Goal: Communication & Community: Answer question/provide support

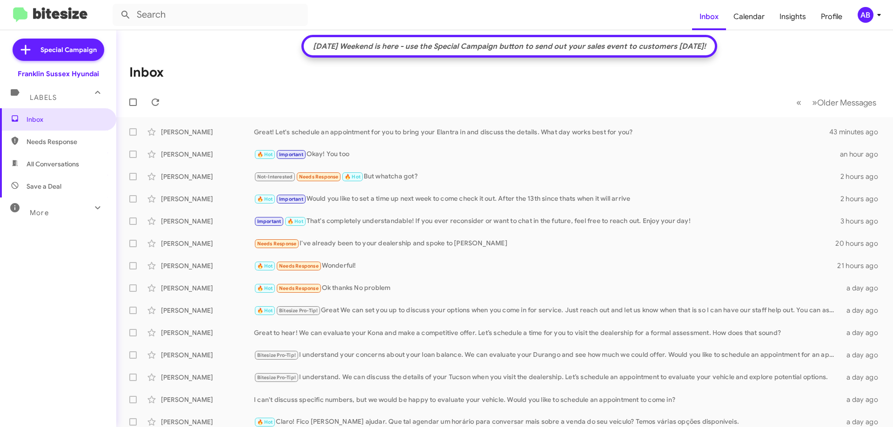
click at [345, 132] on div "Great! Let's schedule an appointment for you to bring your Elantra in and discu…" at bounding box center [542, 131] width 576 height 9
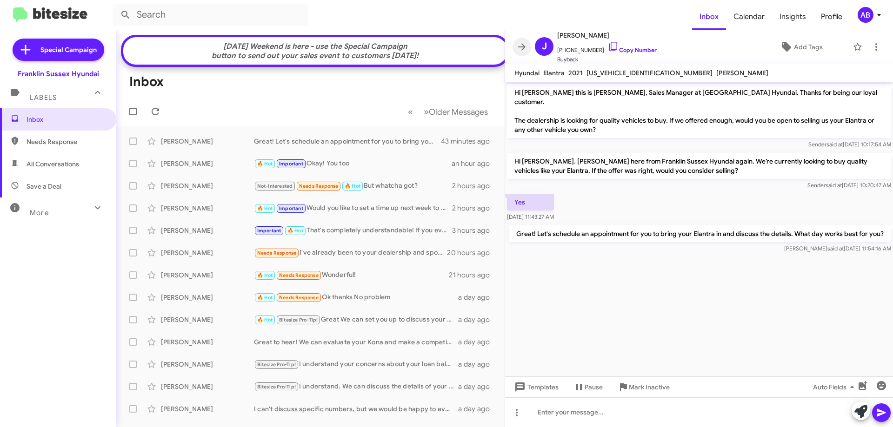
click at [521, 48] on icon at bounding box center [521, 46] width 11 height 11
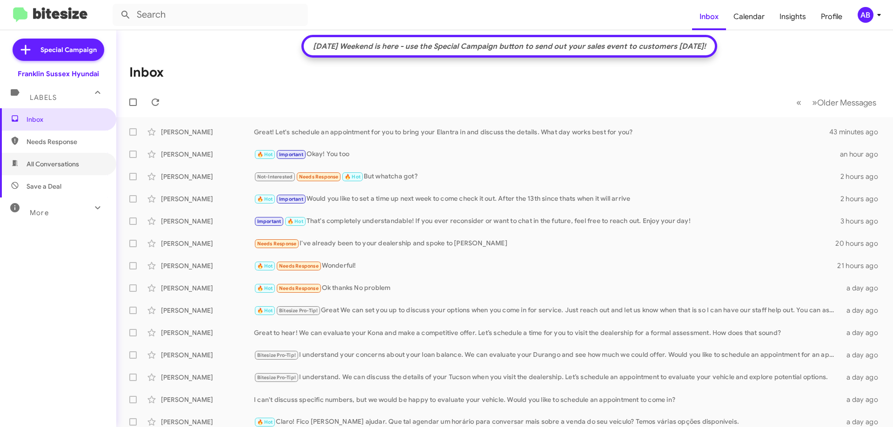
click at [93, 165] on span "All Conversations" at bounding box center [58, 164] width 116 height 22
type input "in:all-conversations"
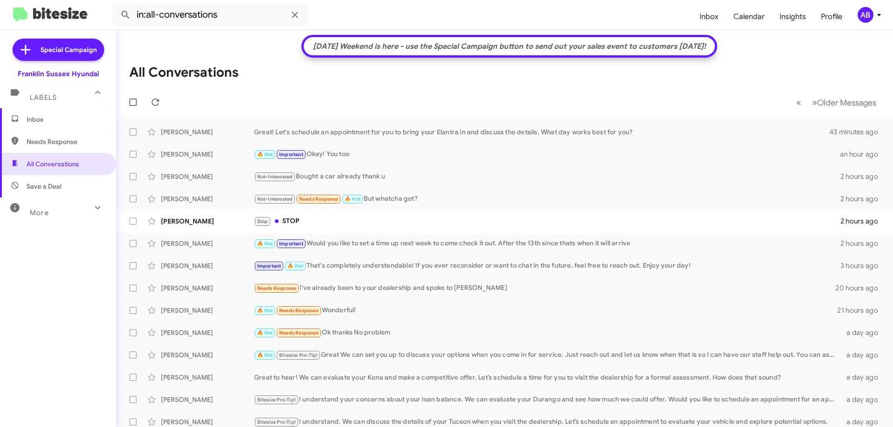
click at [200, 202] on div "[PERSON_NAME]" at bounding box center [207, 198] width 93 height 9
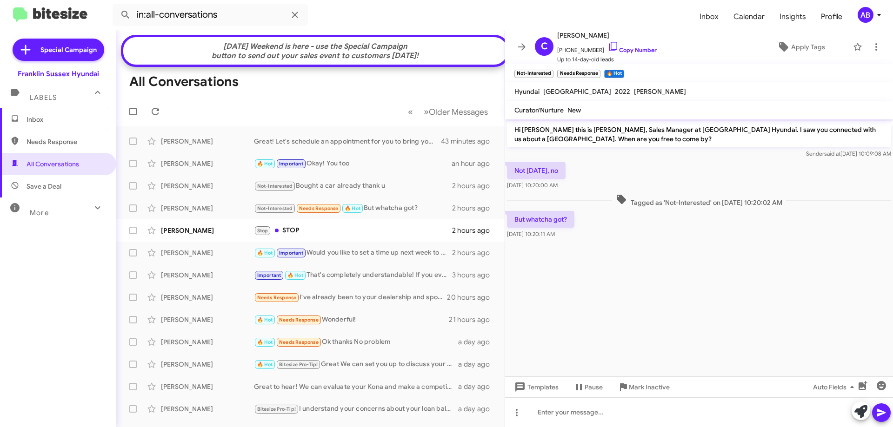
click at [526, 49] on icon at bounding box center [521, 46] width 11 height 11
